Goal: Task Accomplishment & Management: Use online tool/utility

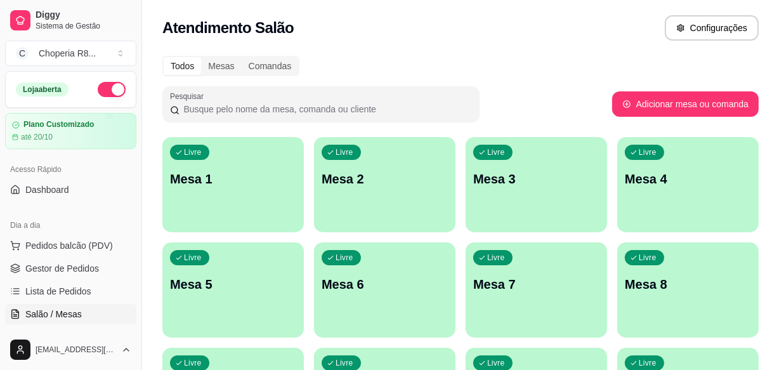
click at [360, 163] on div "Livre Mesa 2" at bounding box center [384, 177] width 141 height 80
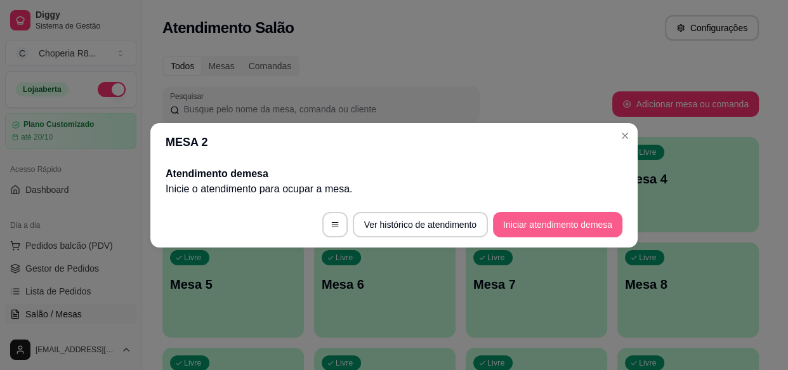
click at [555, 216] on button "Iniciar atendimento de mesa" at bounding box center [557, 224] width 129 height 25
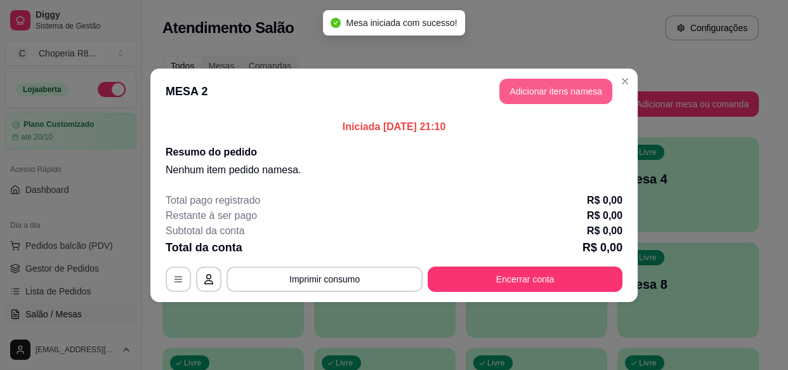
click at [533, 89] on button "Adicionar itens na mesa" at bounding box center [555, 91] width 113 height 25
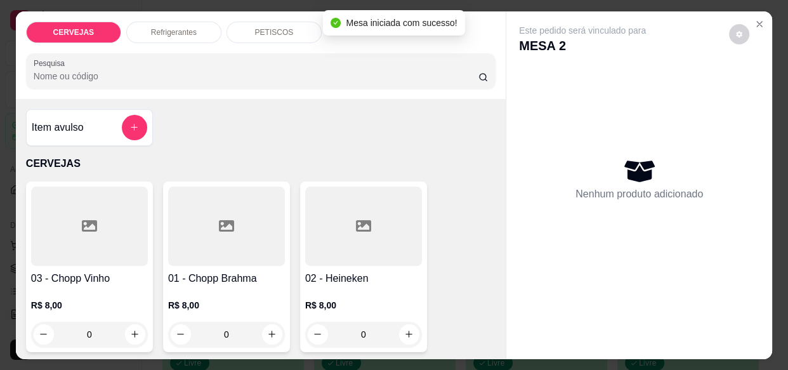
drag, startPoint x: 236, startPoint y: 336, endPoint x: 197, endPoint y: 333, distance: 38.8
click at [197, 333] on input "0" at bounding box center [226, 334] width 71 height 25
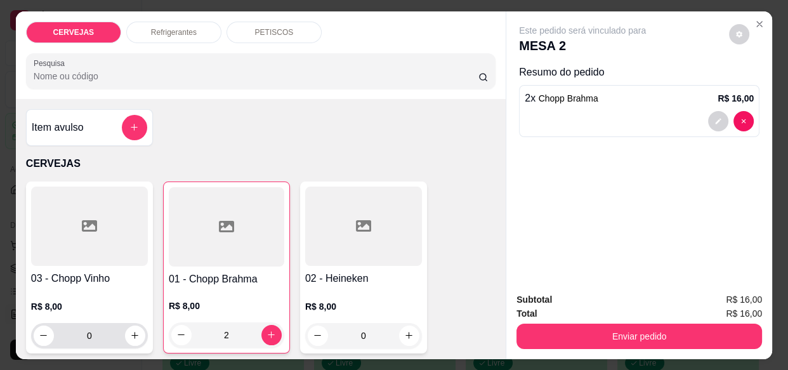
type input "2"
click at [111, 323] on input "0" at bounding box center [89, 335] width 71 height 25
click at [79, 328] on input "0" at bounding box center [89, 335] width 71 height 25
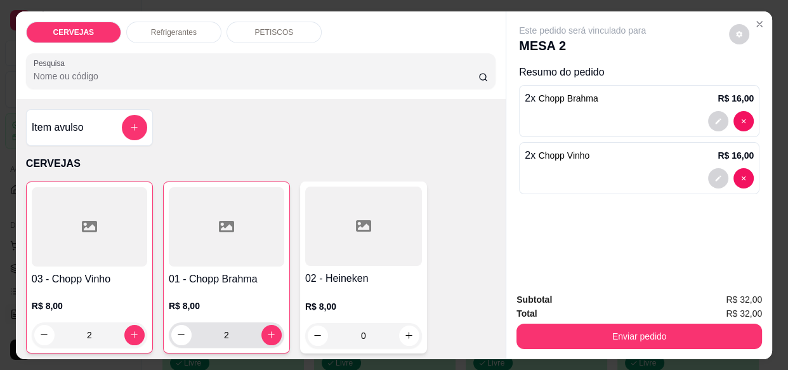
type input "2"
drag, startPoint x: 222, startPoint y: 329, endPoint x: 202, endPoint y: 332, distance: 20.5
click at [202, 332] on input "2" at bounding box center [227, 334] width 70 height 25
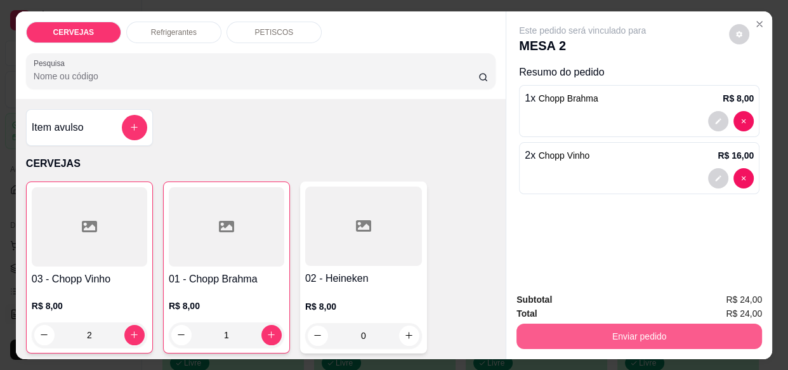
type input "1"
click at [561, 323] on button "Enviar pedido" at bounding box center [638, 335] width 245 height 25
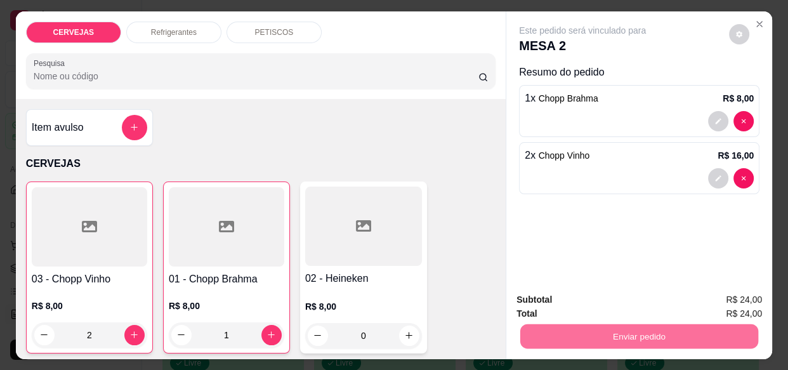
click at [724, 291] on button "Enviar pedido" at bounding box center [730, 299] width 70 height 23
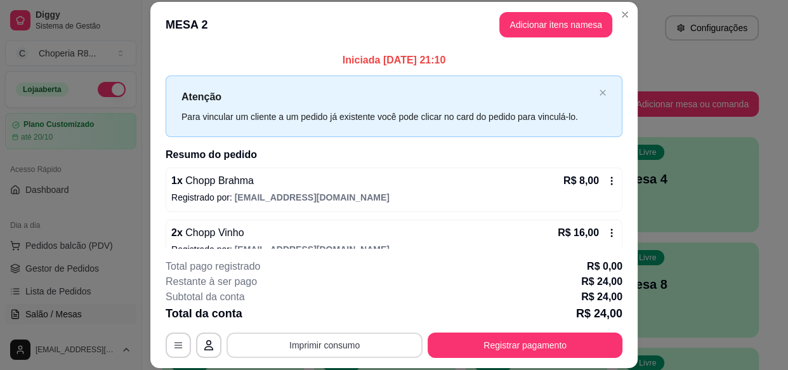
click at [370, 341] on button "Imprimir consumo" at bounding box center [324, 344] width 196 height 25
click at [342, 320] on button "IMPRESSORA" at bounding box center [324, 316] width 89 height 20
click at [478, 339] on button "Registrar pagamento" at bounding box center [525, 344] width 195 height 25
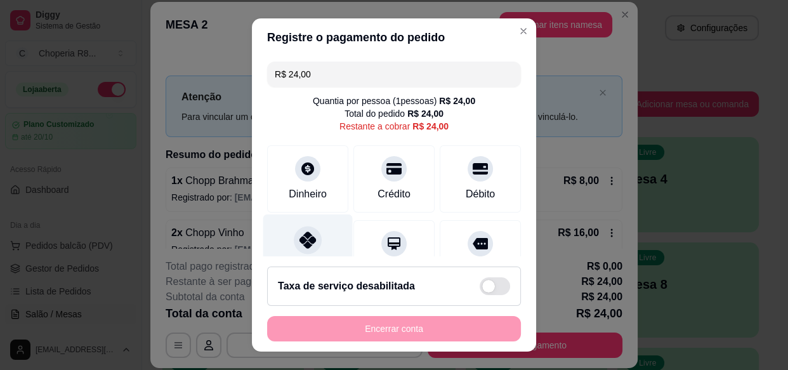
click at [310, 242] on div at bounding box center [308, 240] width 28 height 28
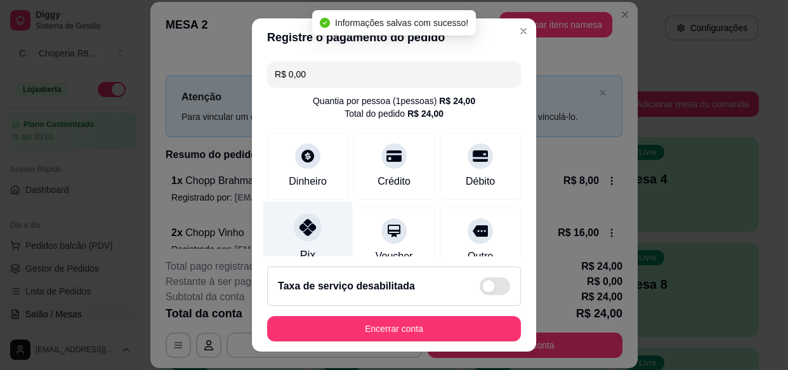
type input "R$ 0,00"
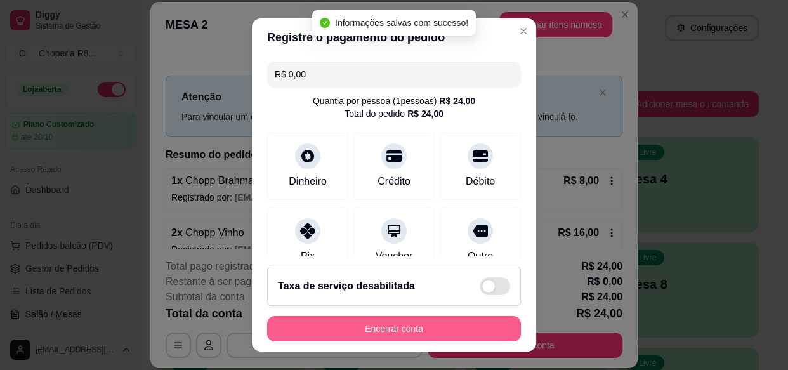
click at [395, 323] on button "Encerrar conta" at bounding box center [394, 328] width 254 height 25
